Goal: Task Accomplishment & Management: Use online tool/utility

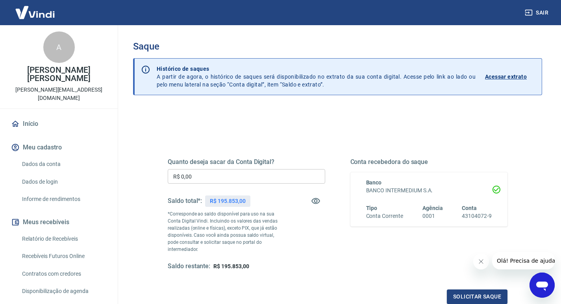
click at [367, 44] on h3 "Saque" at bounding box center [337, 46] width 409 height 11
